Goal: Communication & Community: Participate in discussion

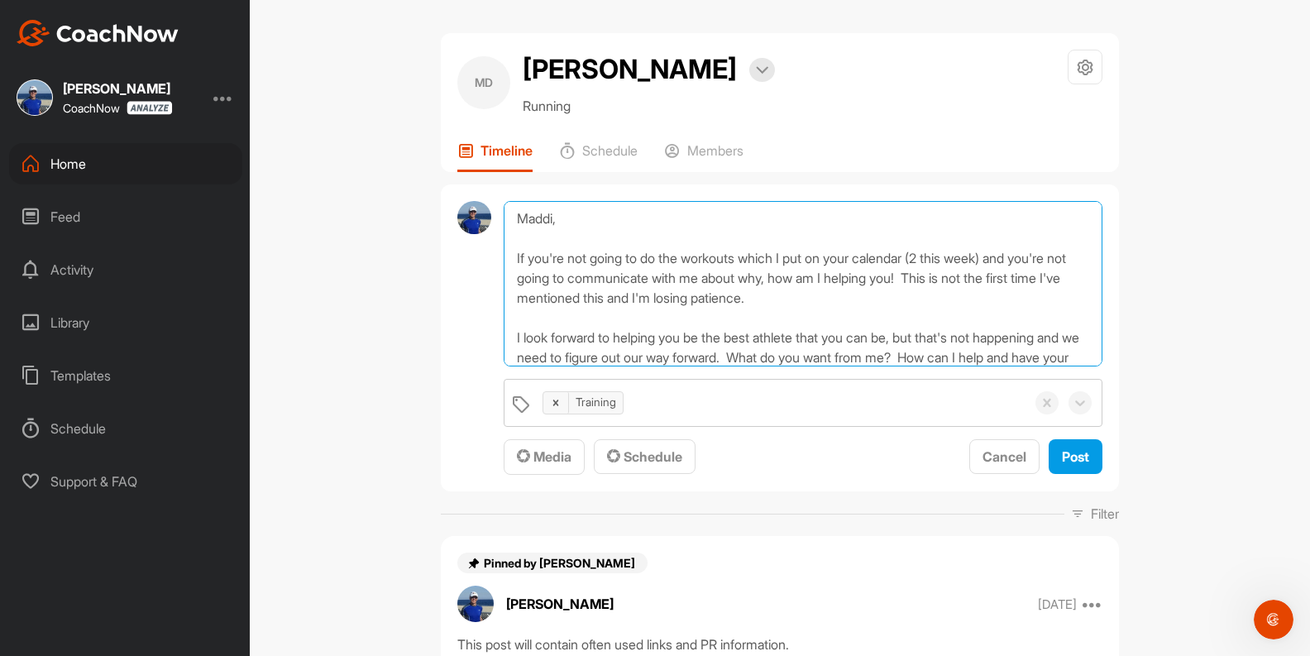
drag, startPoint x: 759, startPoint y: 378, endPoint x: 504, endPoint y: 250, distance: 285.8
click at [504, 250] on textarea "Maddi, If you're not going to do the workouts which I put on your calendar (2 t…" at bounding box center [803, 283] width 599 height 165
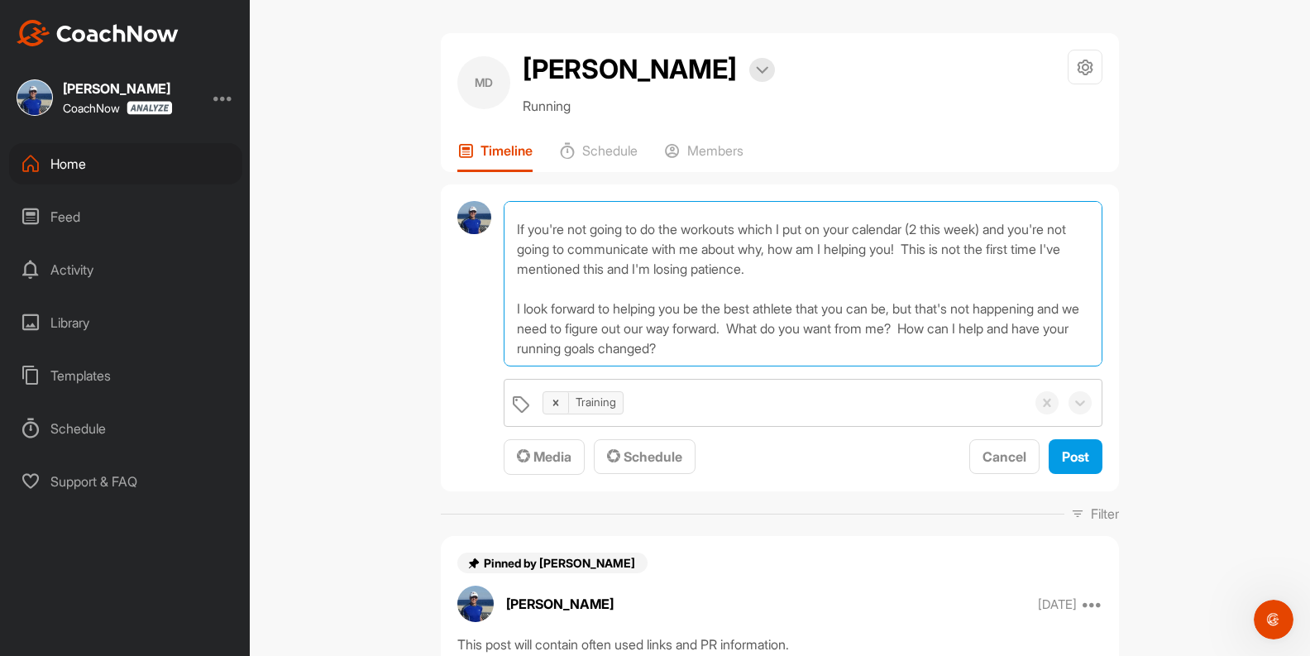
scroll to position [76, 0]
click at [957, 317] on textarea "Maddi, If you're not going to do the workouts which I put on your calendar (2 t…" at bounding box center [803, 283] width 599 height 165
drag, startPoint x: 955, startPoint y: 321, endPoint x: 780, endPoint y: 316, distance: 175.4
click at [780, 316] on textarea "Maddi, If you're not going to do the workouts which I put on your calendar (2 t…" at bounding box center [803, 283] width 599 height 165
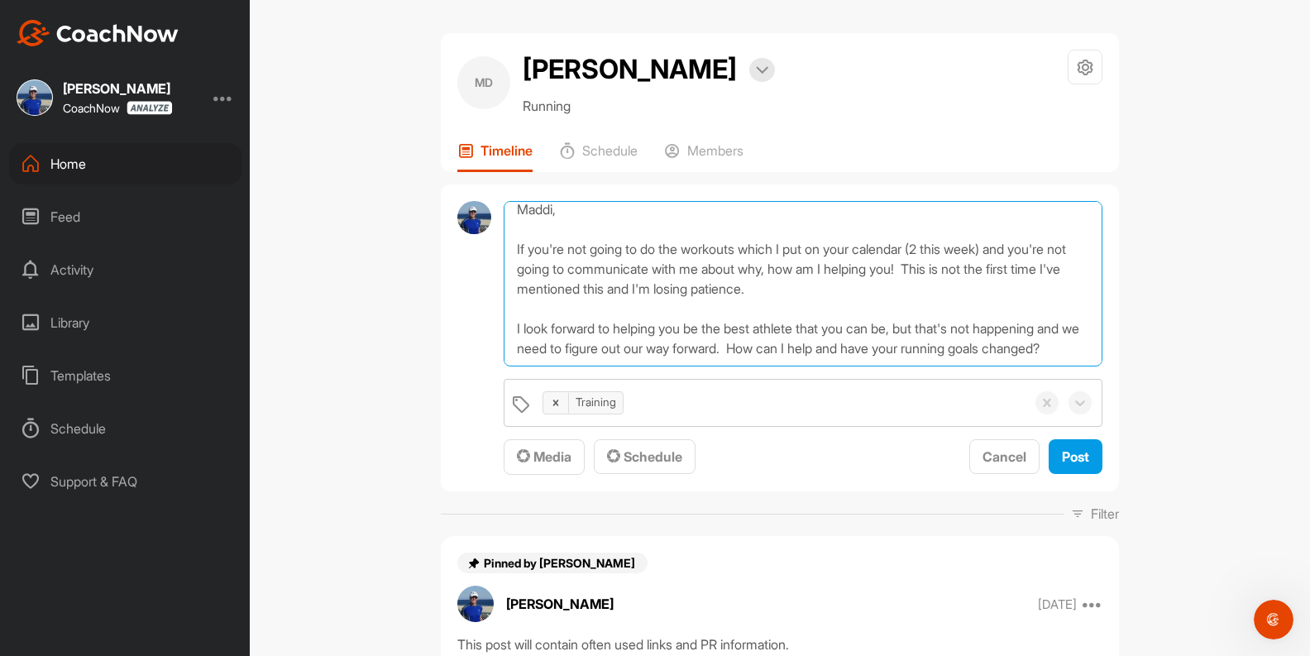
drag, startPoint x: 563, startPoint y: 341, endPoint x: 876, endPoint y: 316, distance: 313.5
click at [876, 316] on textarea "Maddi, If you're not going to do the workouts which I put on your calendar (2 t…" at bounding box center [803, 283] width 599 height 165
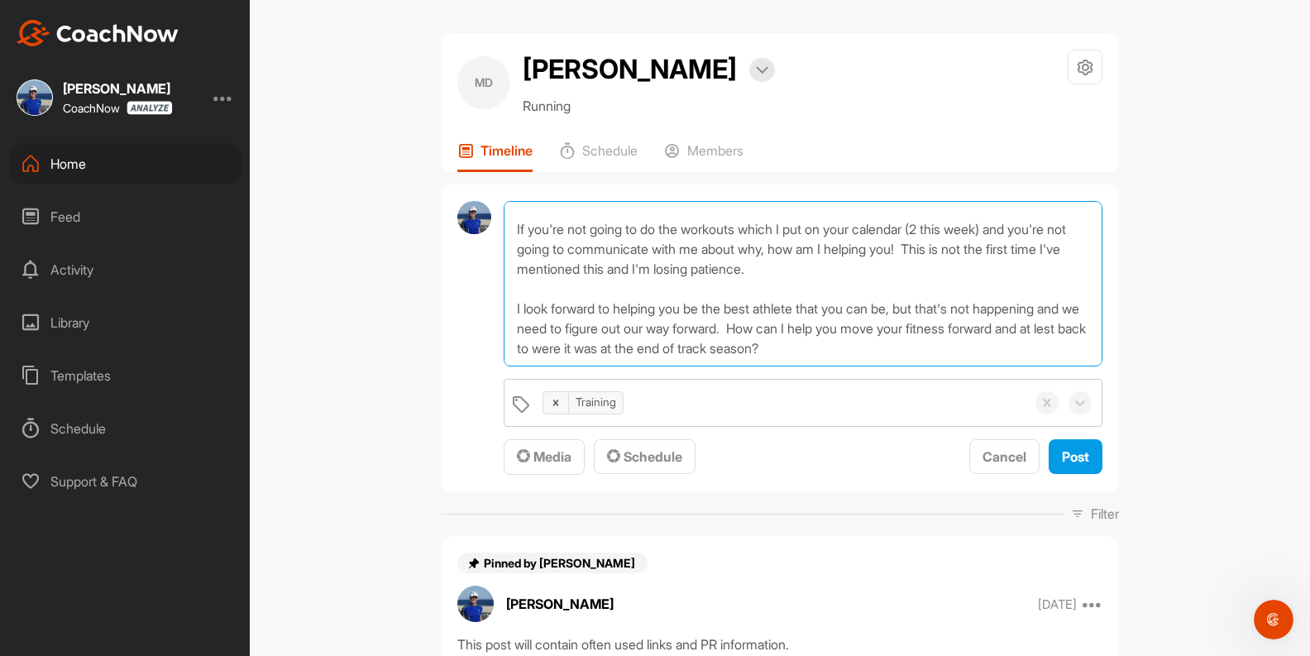
click at [563, 341] on textarea "Maddi, If you're not going to do the workouts which I put on your calendar (2 t…" at bounding box center [803, 283] width 599 height 165
click at [669, 339] on textarea "Maddi, If you're not going to do the workouts which I put on your calendar (2 t…" at bounding box center [803, 283] width 599 height 165
click at [646, 341] on textarea "Maddi, If you're not going to do the workouts which I put on your calendar (2 t…" at bounding box center [803, 283] width 599 height 165
type textarea "Maddi, If you're not going to do the workouts which I put on your calendar (2 t…"
click at [718, 342] on textarea "Maddi, If you're not going to do the workouts which I put on your calendar (2 t…" at bounding box center [803, 283] width 599 height 165
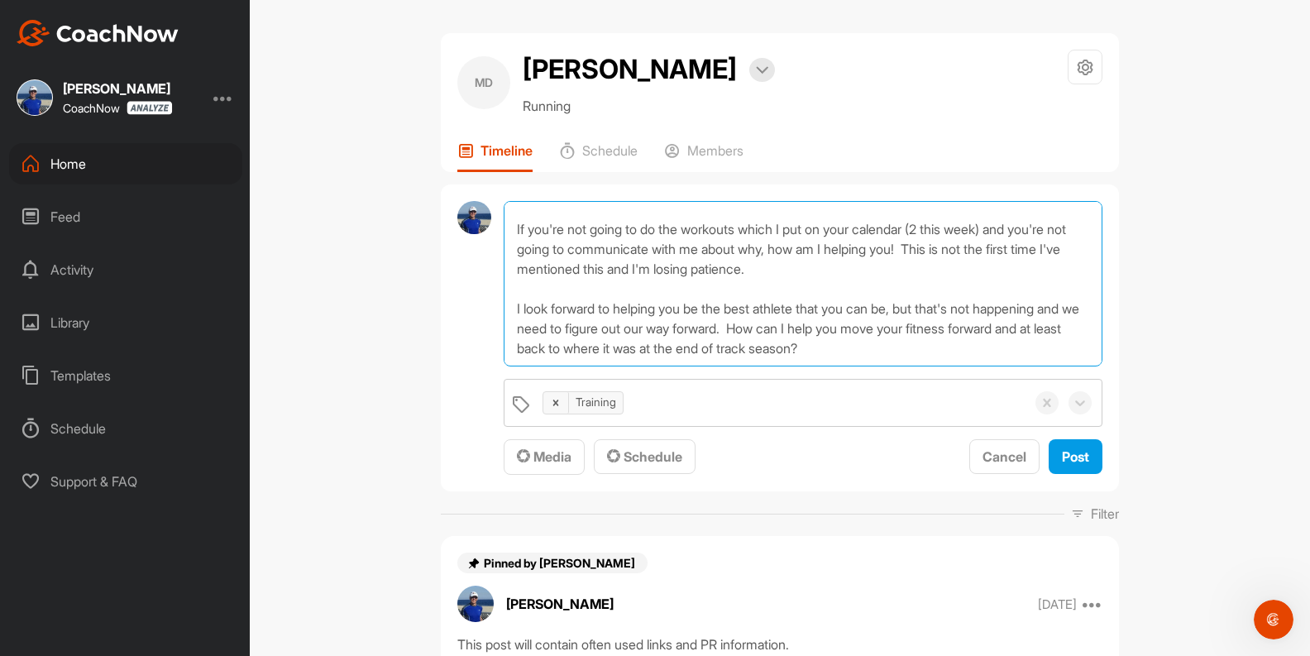
click at [890, 341] on textarea "Maddi, If you're not going to do the workouts which I put on your calendar (2 t…" at bounding box center [803, 283] width 599 height 165
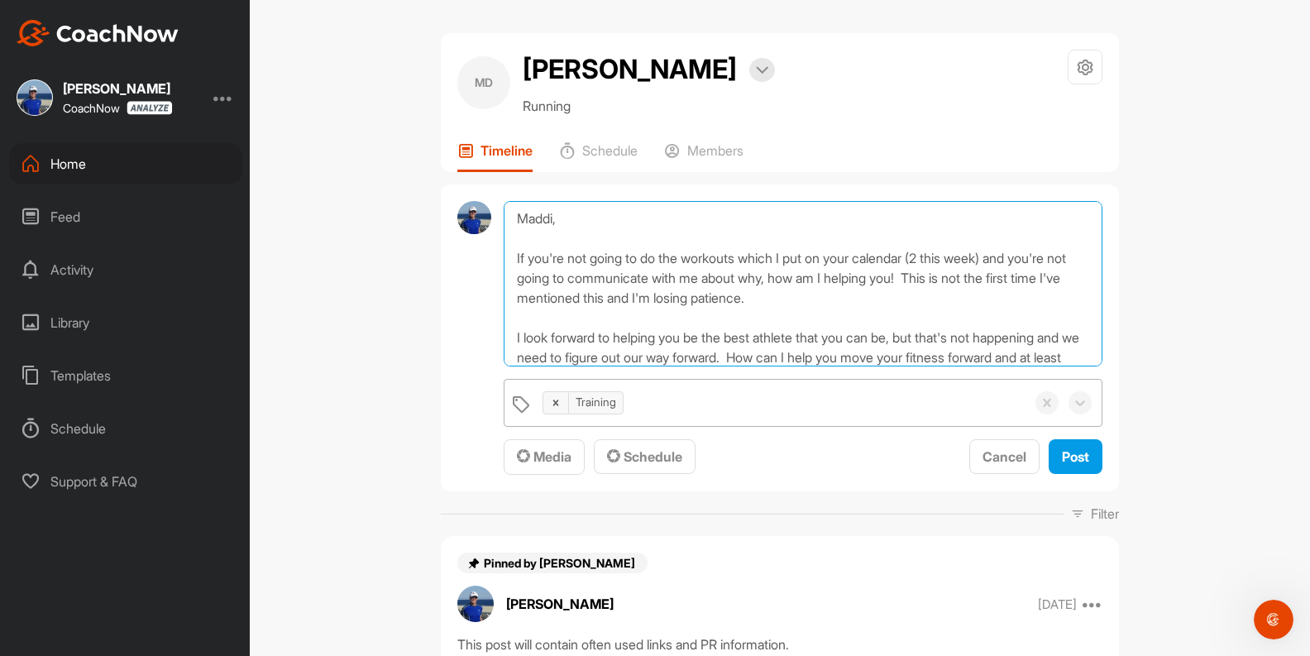
scroll to position [108, 0]
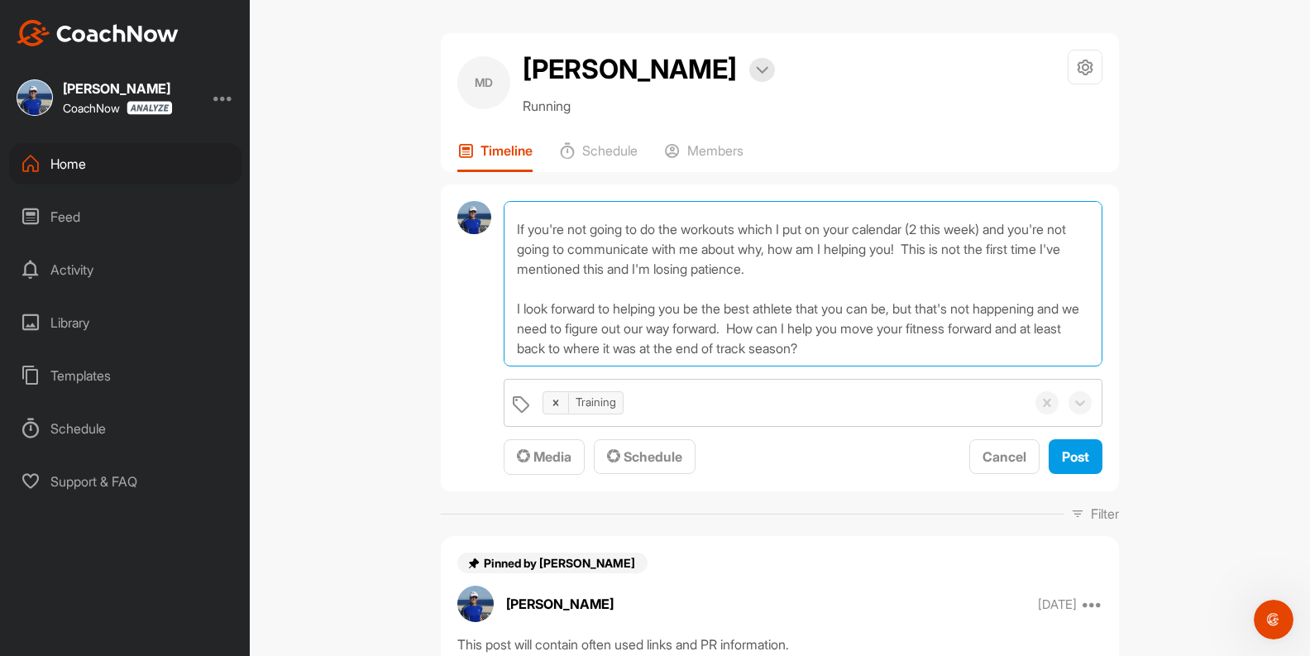
drag, startPoint x: 507, startPoint y: 256, endPoint x: 891, endPoint y: 310, distance: 387.5
click at [891, 310] on textarea "Maddi, If you're not going to do the workouts which I put on your calendar (2 t…" at bounding box center [803, 283] width 599 height 165
